Goal: Navigation & Orientation: Find specific page/section

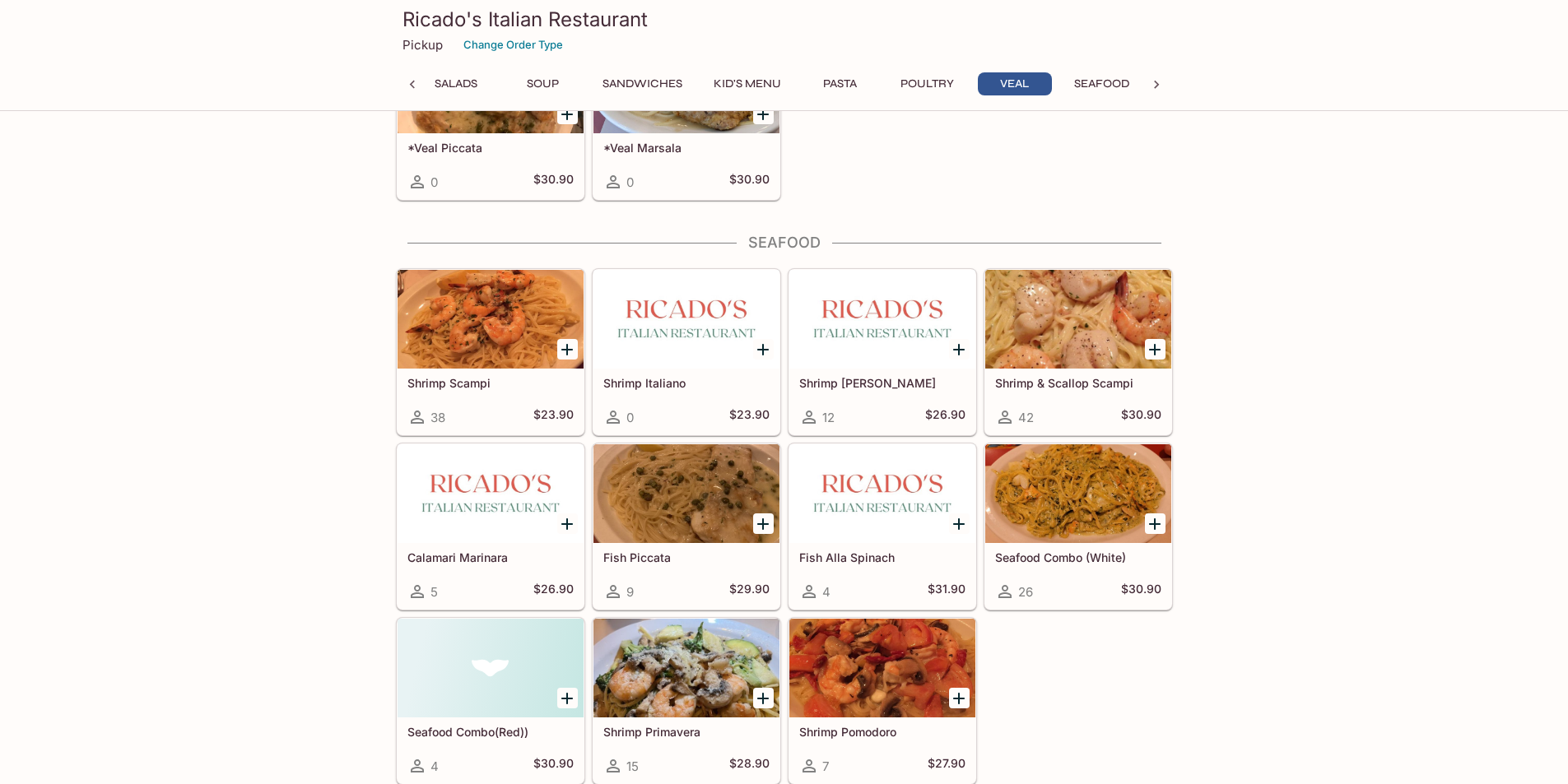
scroll to position [3241, 0]
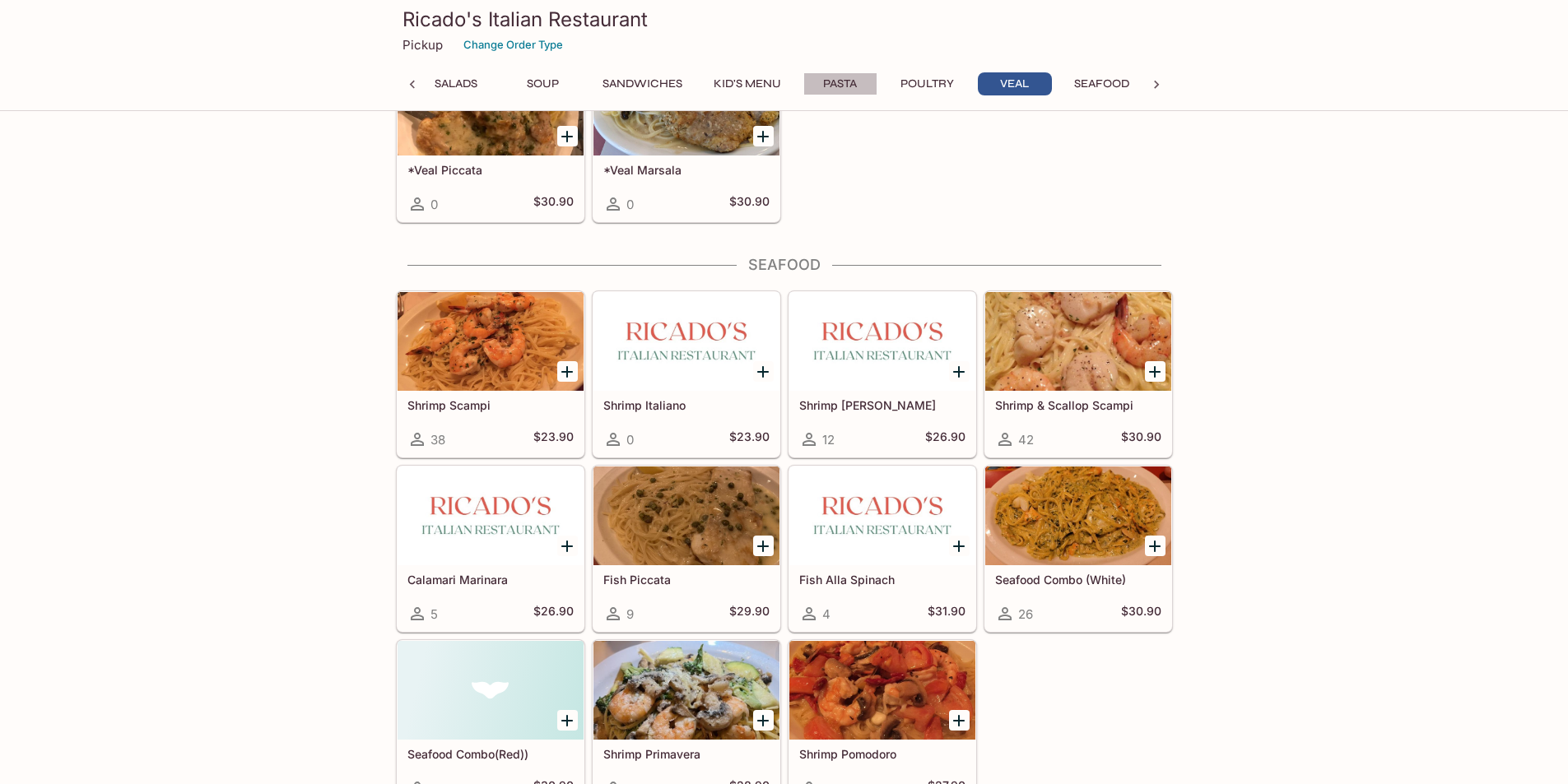
click at [863, 79] on button "Pasta" at bounding box center [840, 84] width 74 height 23
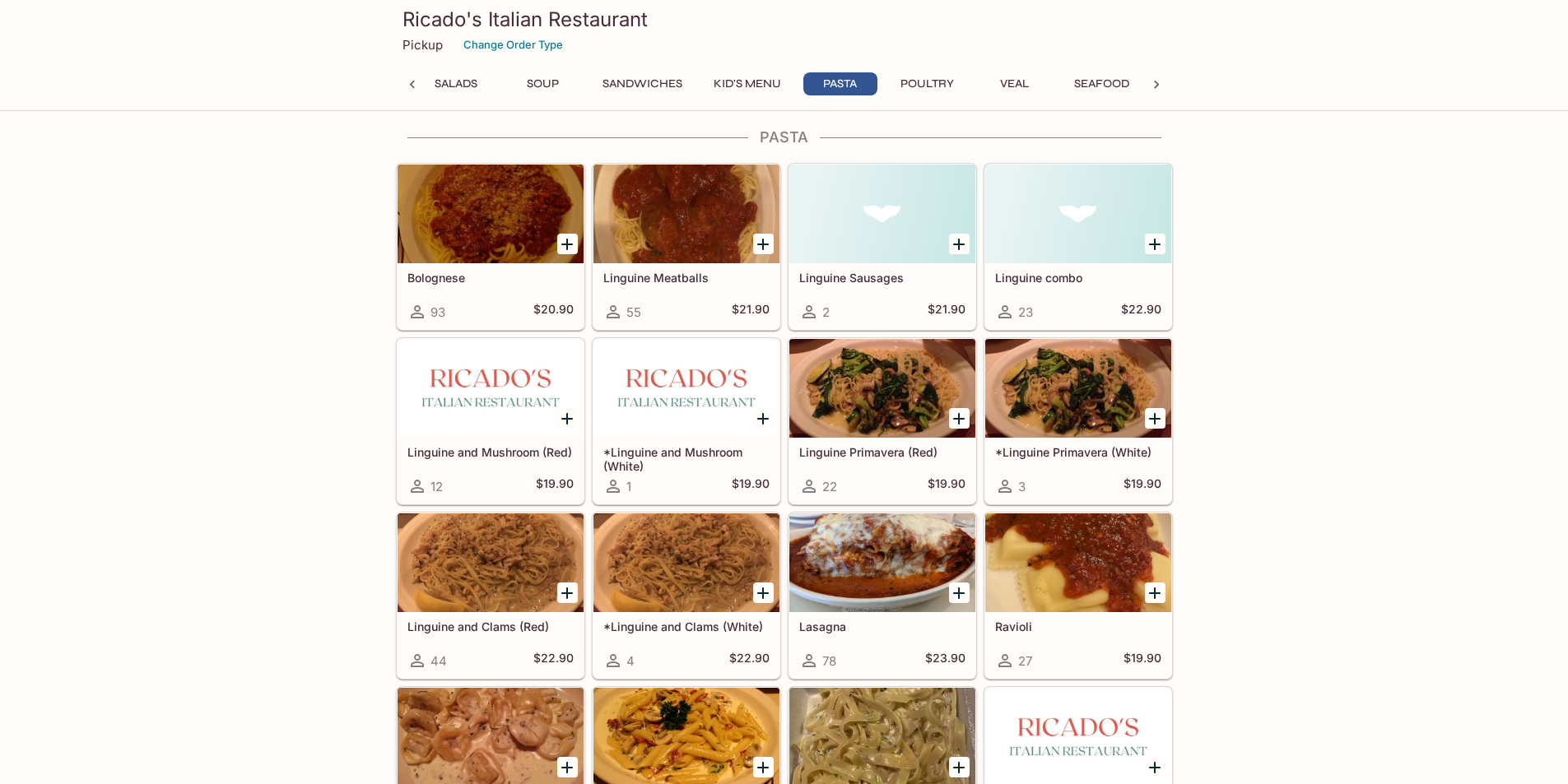
scroll to position [1604, 0]
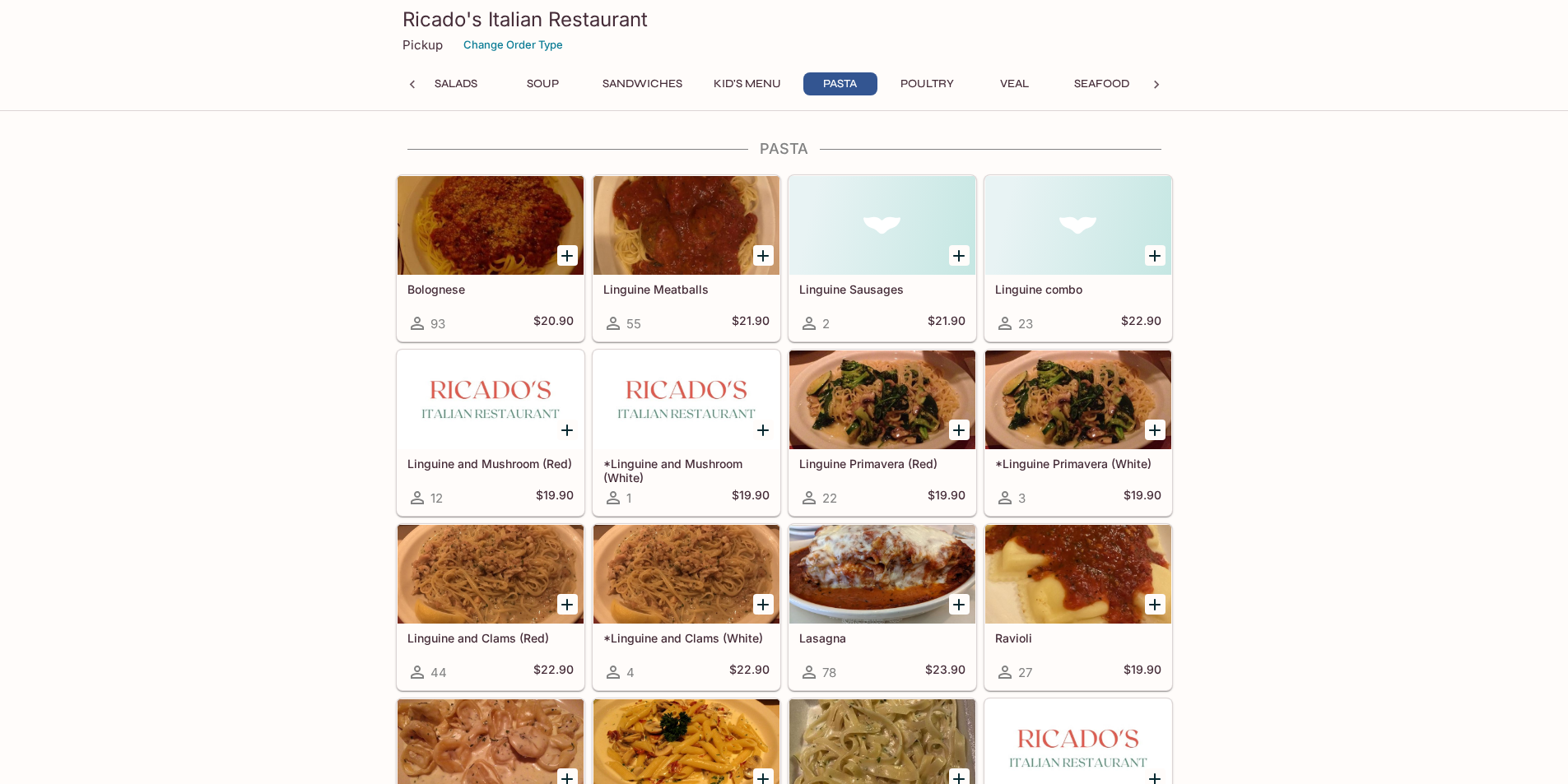
click at [541, 97] on div "Appetizers Salads Soup Sandwiches Kid's Menu Pasta Poultry Veal Seafood Beverag…" at bounding box center [784, 89] width 711 height 33
click at [543, 81] on button "Soup" at bounding box center [543, 84] width 74 height 23
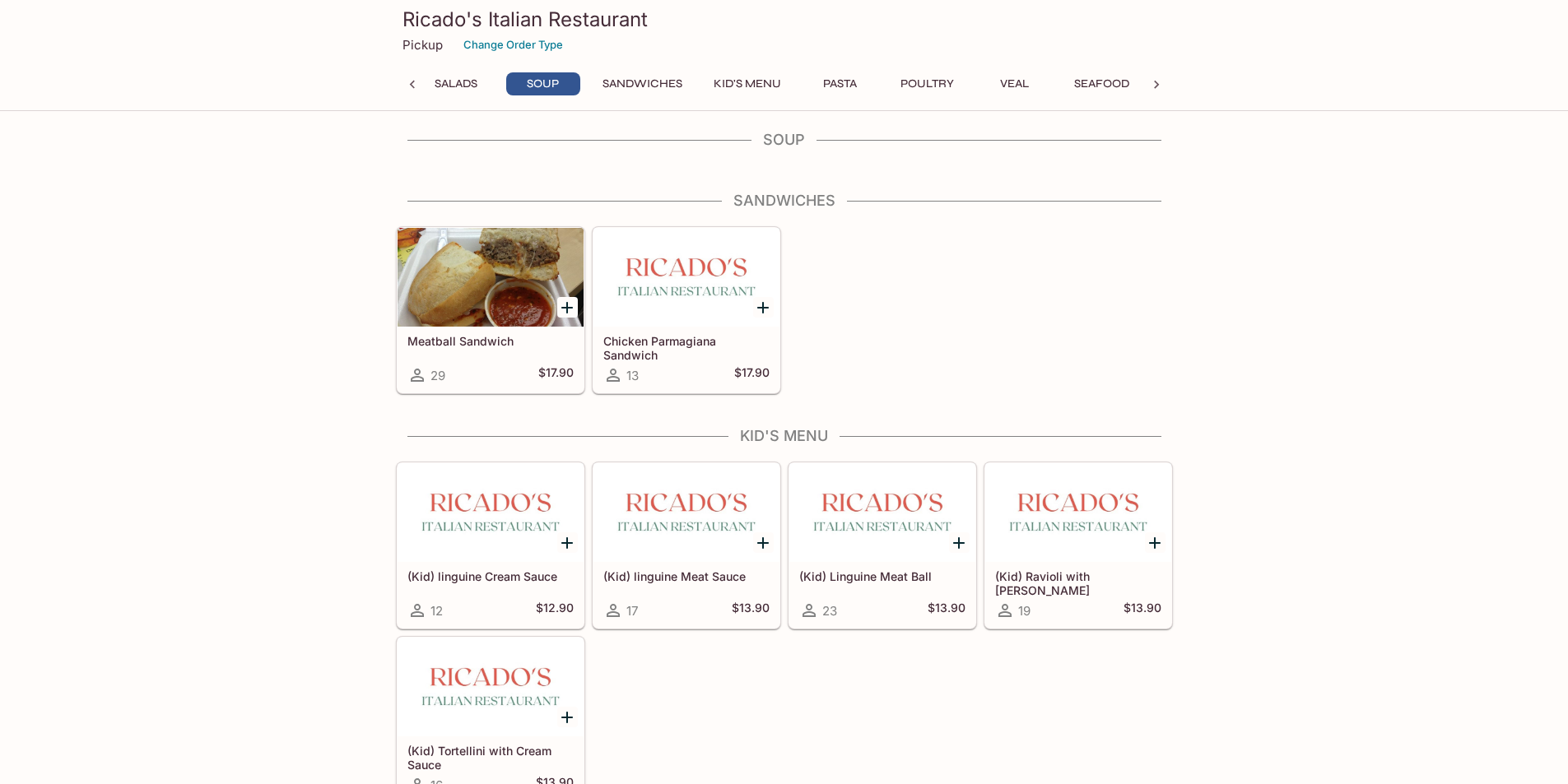
scroll to position [899, 0]
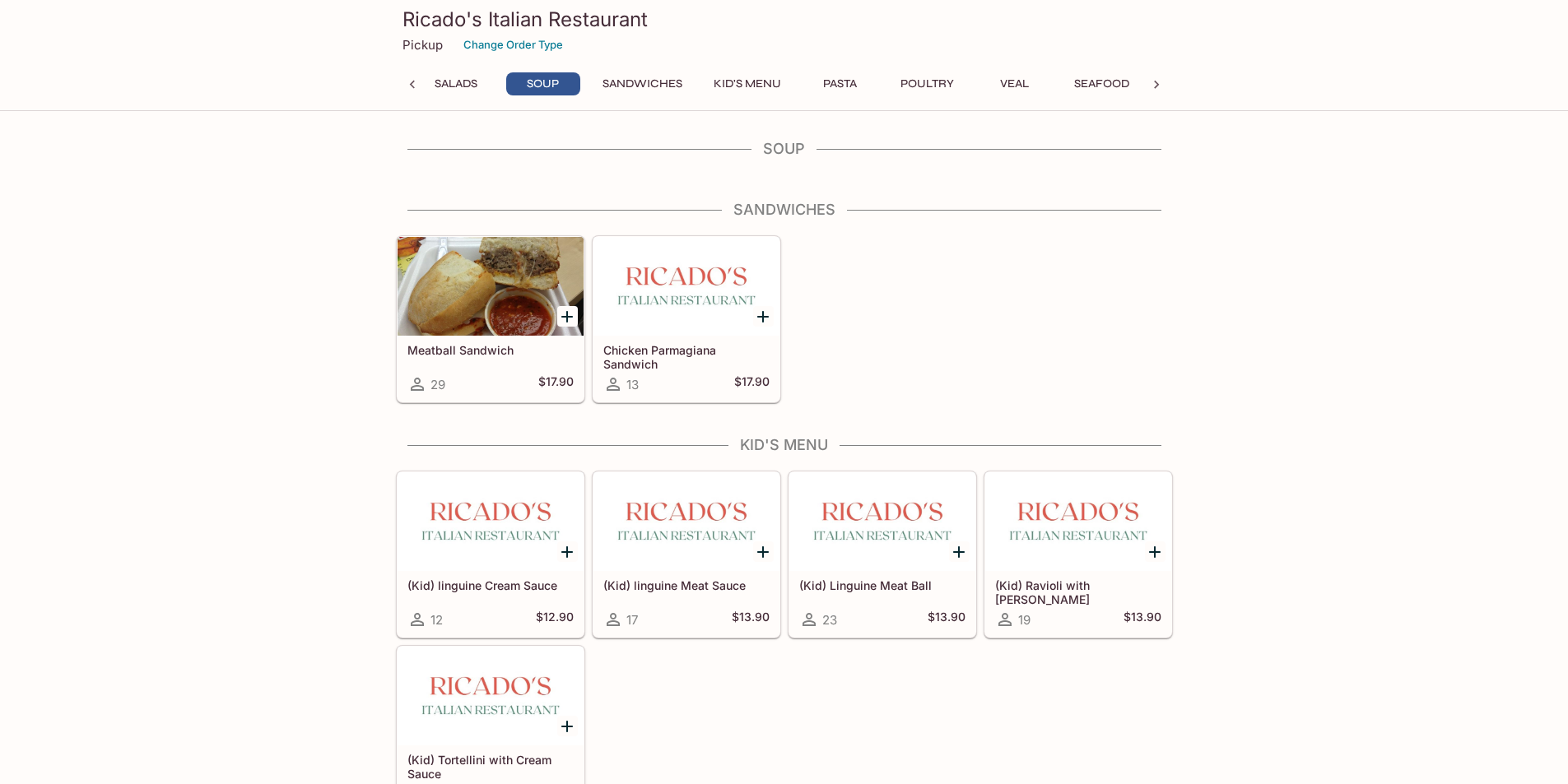
click at [629, 65] on div "Ricado's Italian Restaurant Pickup Change Order Type" at bounding box center [784, 33] width 790 height 66
click at [624, 92] on button "Sandwiches" at bounding box center [642, 84] width 98 height 23
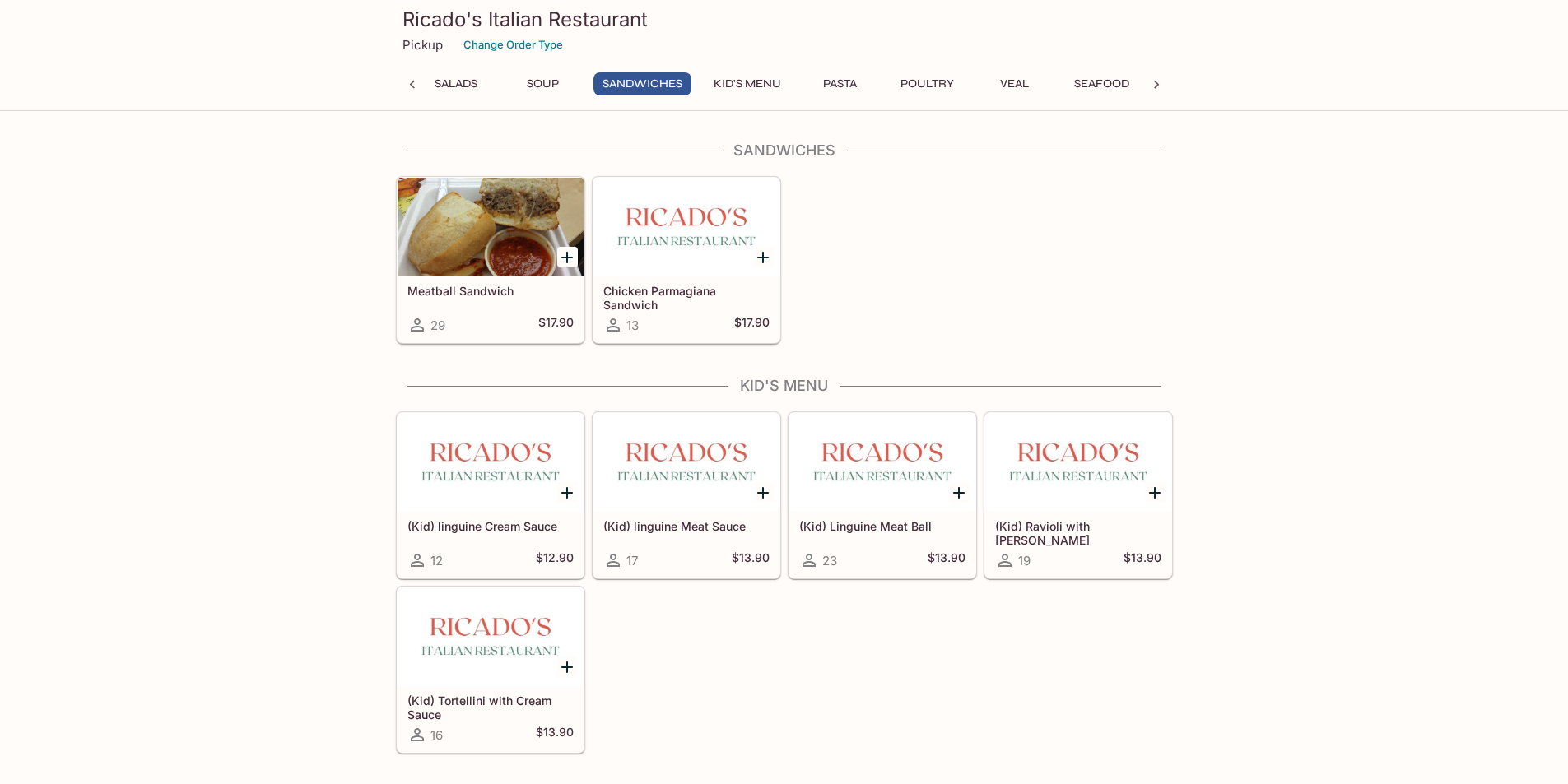
scroll to position [959, 0]
click at [1101, 97] on div "Appetizers Salads Soup Sandwiches Kid's Menu Pasta Poultry Veal Seafood Beverag…" at bounding box center [784, 89] width 711 height 33
click at [1100, 82] on button "Seafood" at bounding box center [1101, 84] width 74 height 23
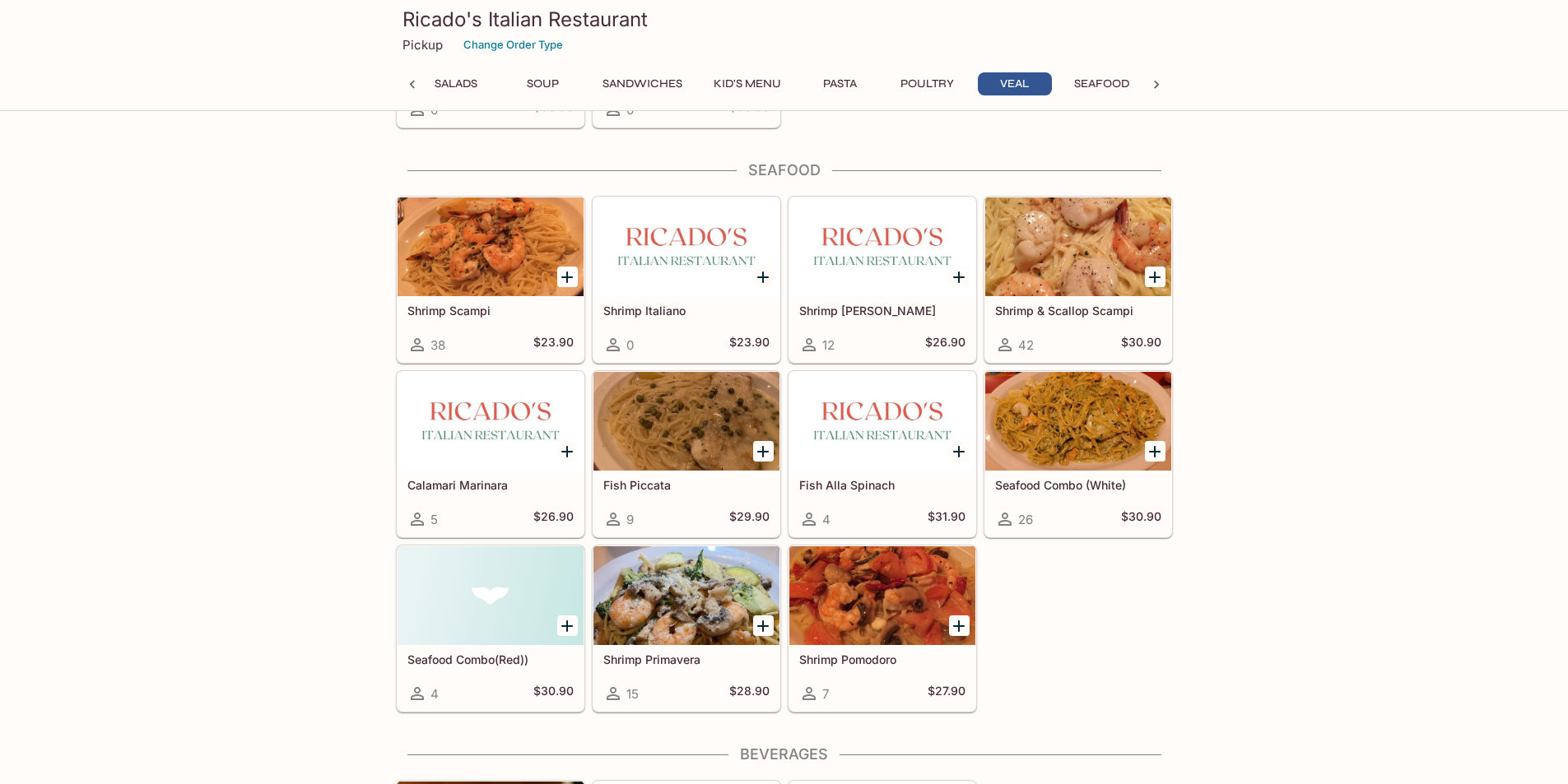
scroll to position [3358, 0]
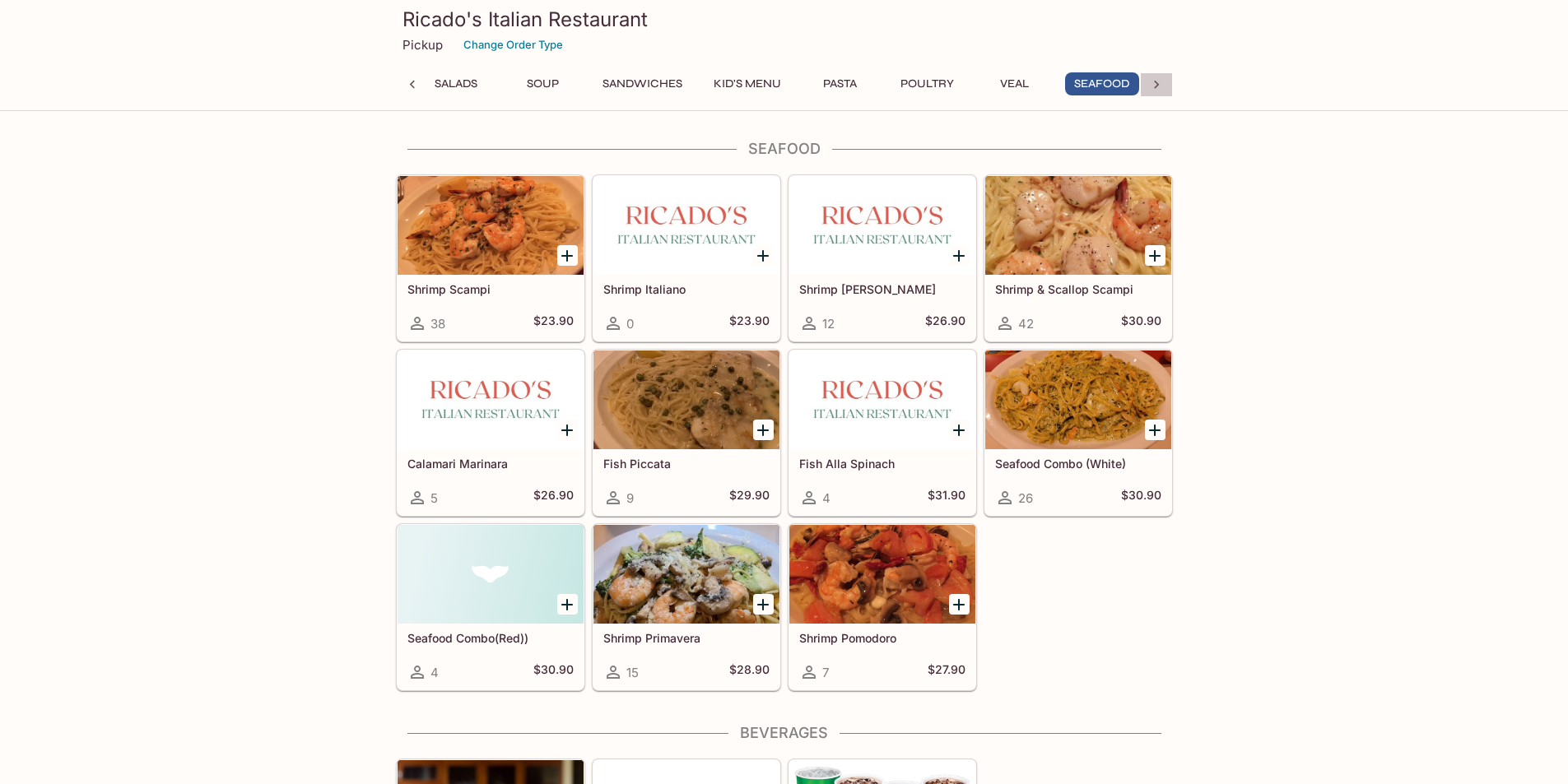
click at [1155, 81] on icon at bounding box center [1155, 84] width 5 height 9
click at [1054, 81] on div "Appetizers Salads Soup Sandwiches Kid's Menu Pasta Poultry Veal Seafood Beverag…" at bounding box center [784, 89] width 711 height 33
click at [1088, 76] on button "Dessert" at bounding box center [1102, 84] width 74 height 23
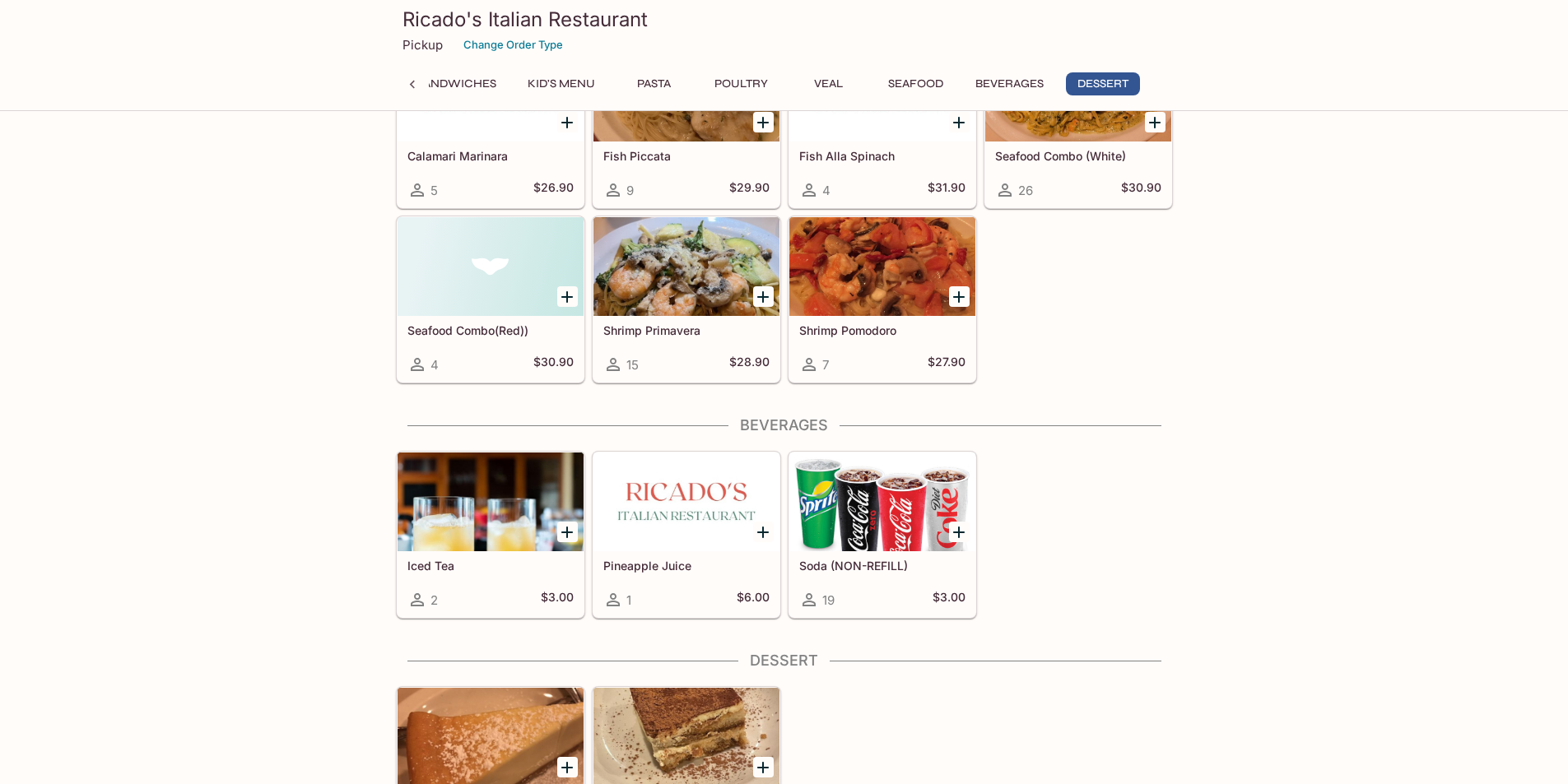
scroll to position [3735, 0]
